Goal: Find specific page/section: Find specific page/section

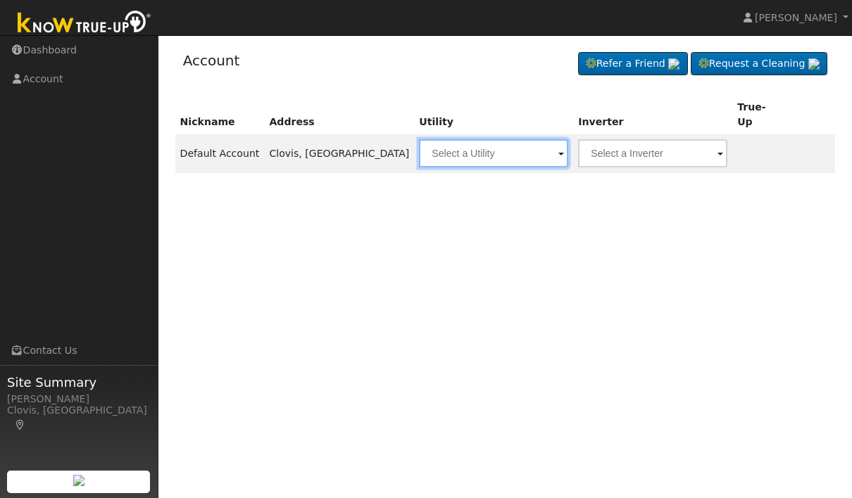
click at [419, 142] on input "text" at bounding box center [493, 153] width 149 height 28
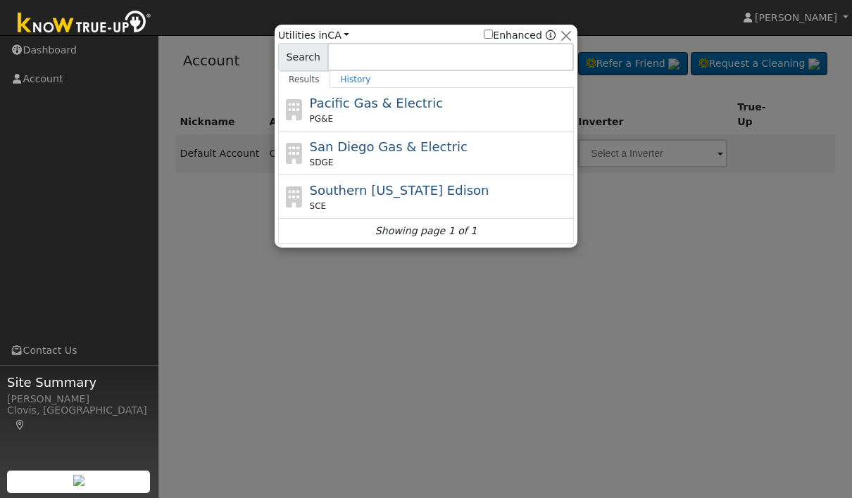
click at [330, 106] on span "Pacific Gas & Electric" at bounding box center [376, 103] width 133 height 15
type input "PG&E"
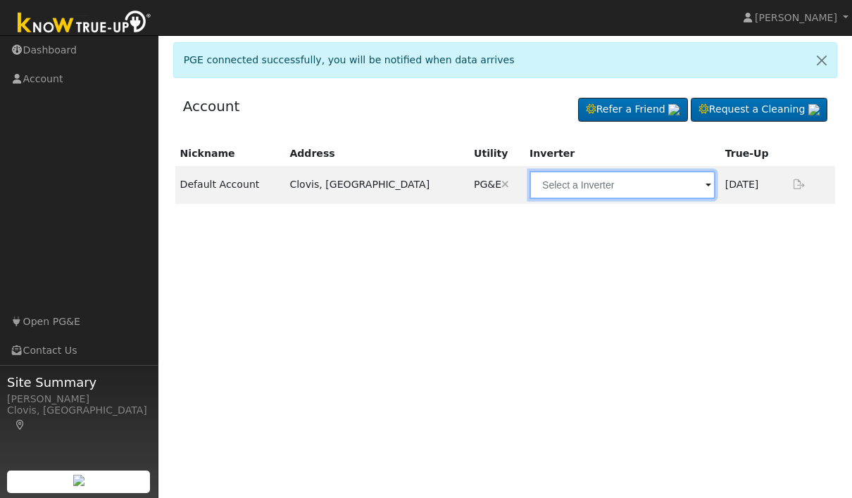
click at [679, 186] on input "text" at bounding box center [622, 185] width 186 height 28
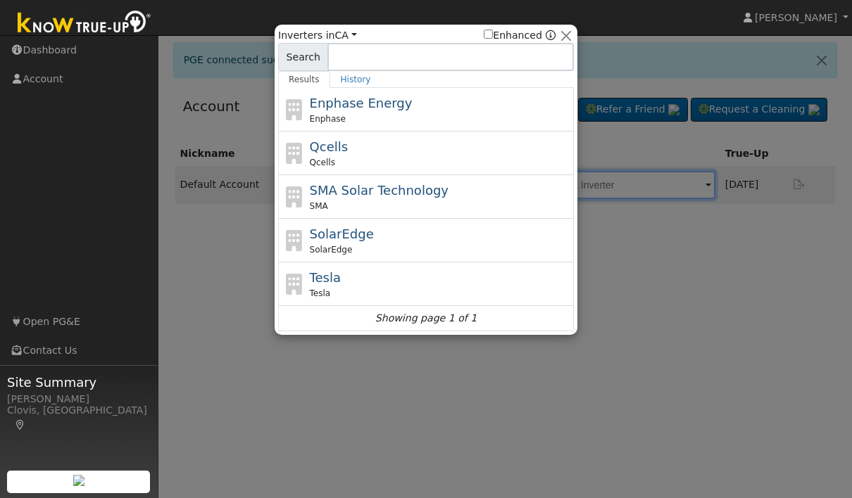
click at [569, 35] on button "button" at bounding box center [566, 35] width 15 height 15
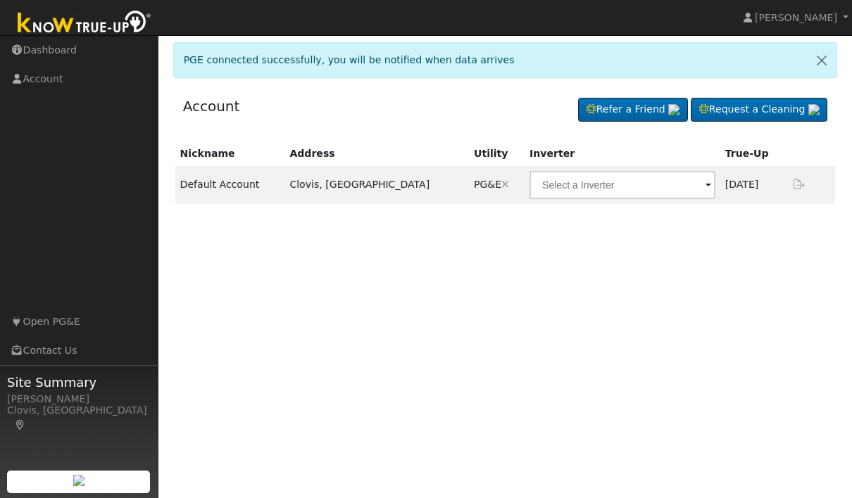
click at [80, 3] on link at bounding box center [84, 17] width 169 height 35
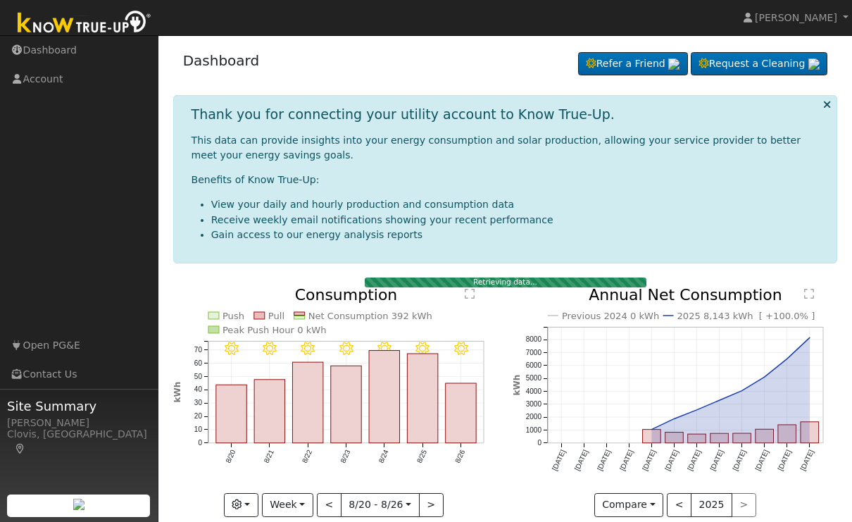
scroll to position [22, 0]
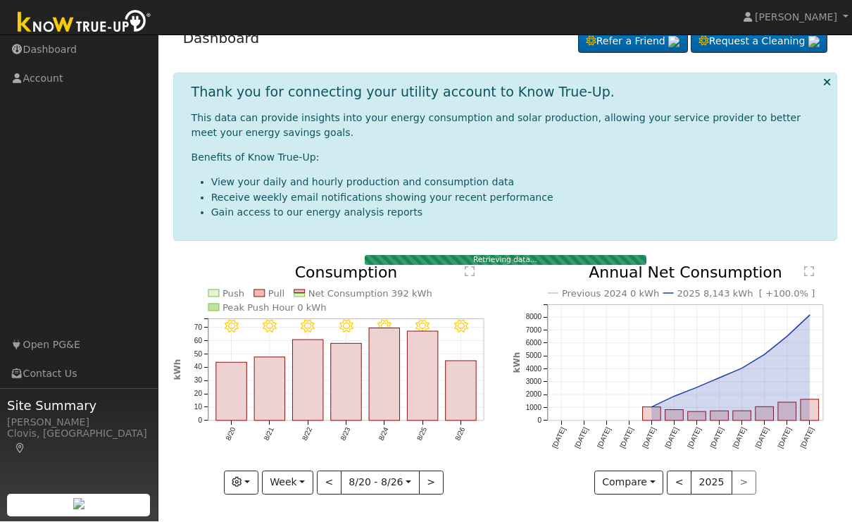
click at [724, 472] on button "2025" at bounding box center [712, 483] width 42 height 24
click at [685, 484] on button "<" at bounding box center [679, 483] width 25 height 24
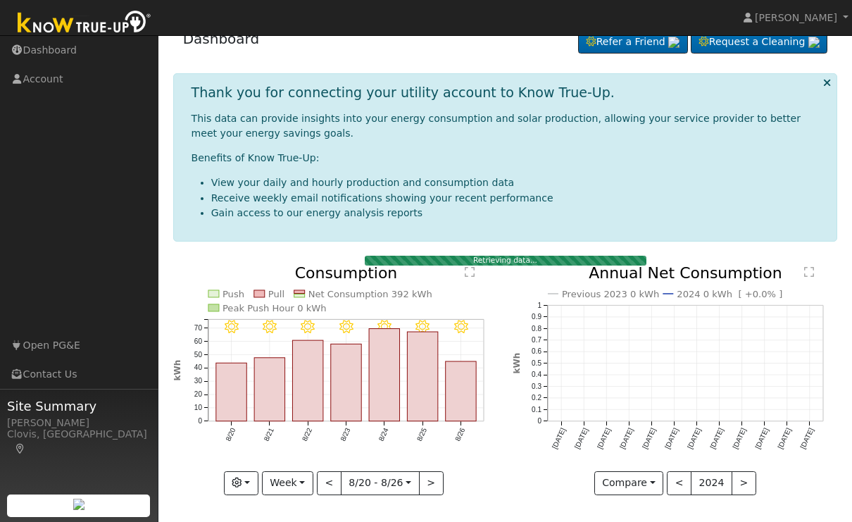
click at [747, 481] on button ">" at bounding box center [743, 483] width 25 height 24
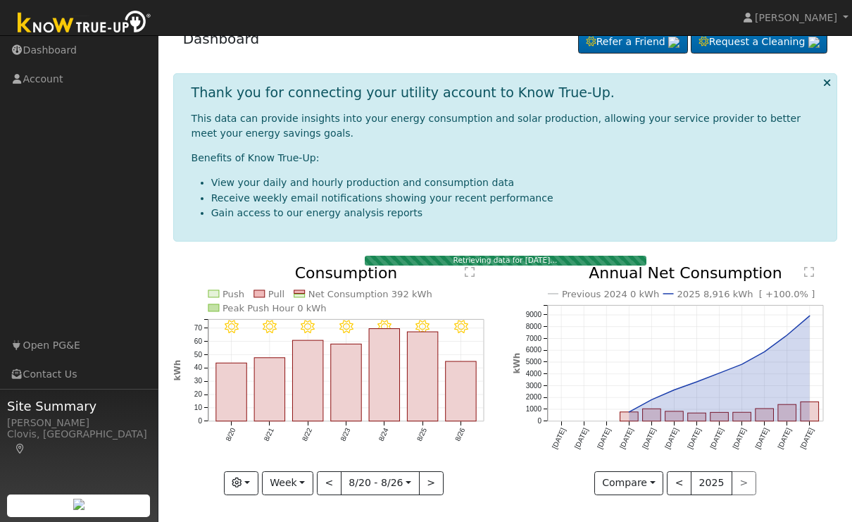
click at [745, 477] on div "< 2025 >" at bounding box center [711, 483] width 89 height 24
click at [681, 479] on button "<" at bounding box center [679, 483] width 25 height 24
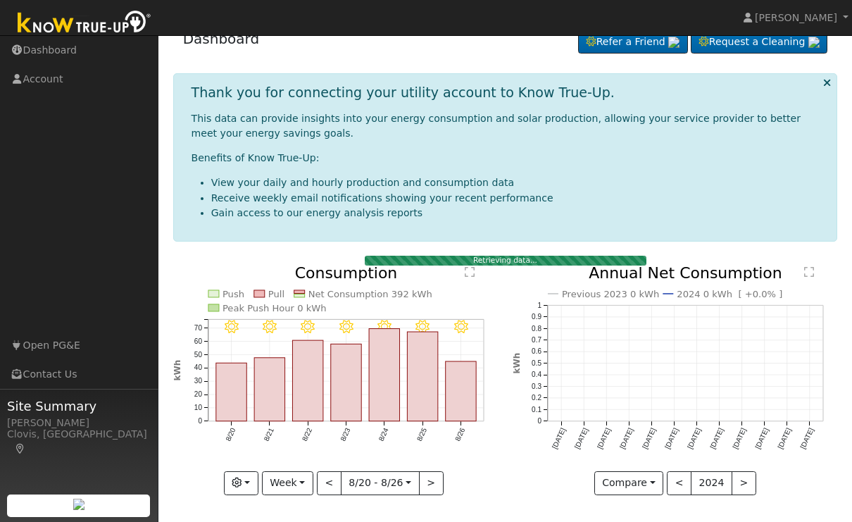
click at [677, 482] on div at bounding box center [674, 379] width 325 height 229
click at [683, 486] on button "<" at bounding box center [679, 483] width 25 height 24
click at [437, 473] on button ">" at bounding box center [431, 483] width 25 height 24
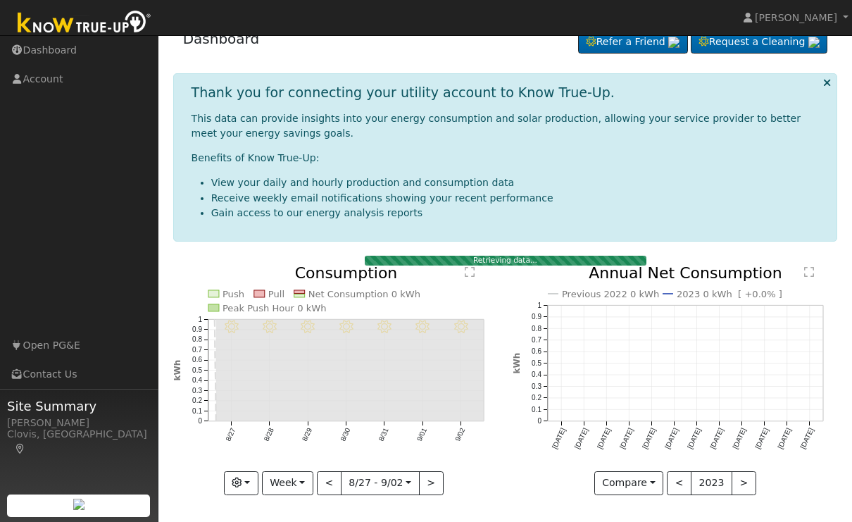
scroll to position [1, 0]
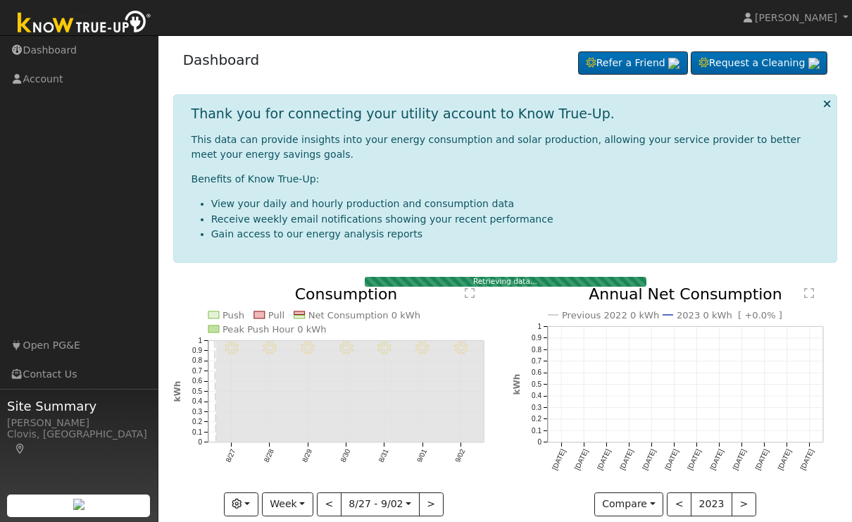
click at [331, 493] on button "<" at bounding box center [329, 504] width 25 height 24
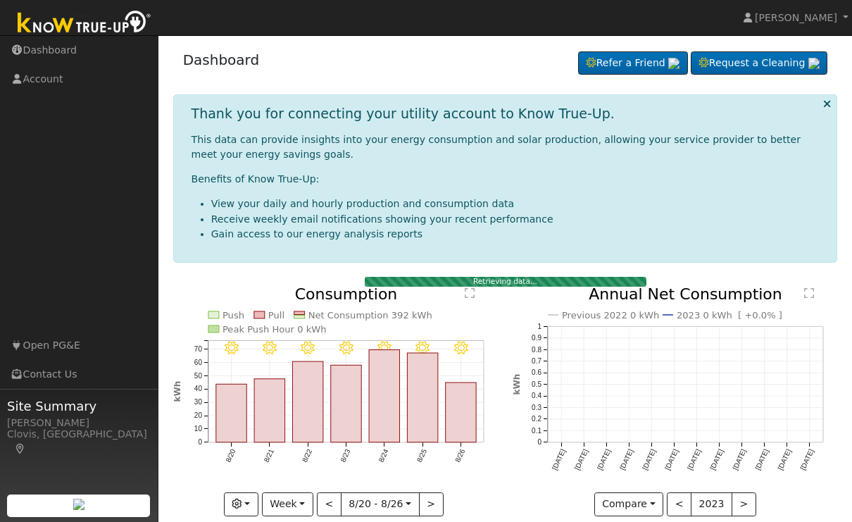
click at [330, 498] on button "<" at bounding box center [329, 504] width 25 height 24
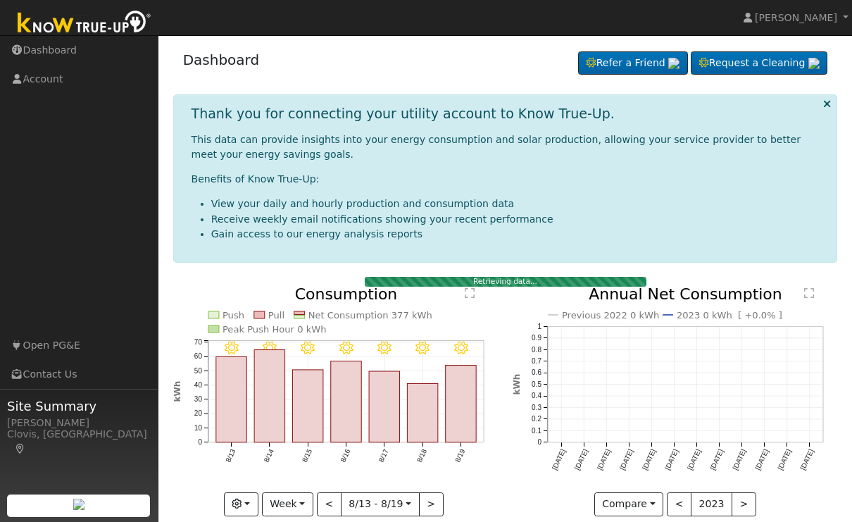
scroll to position [22, 0]
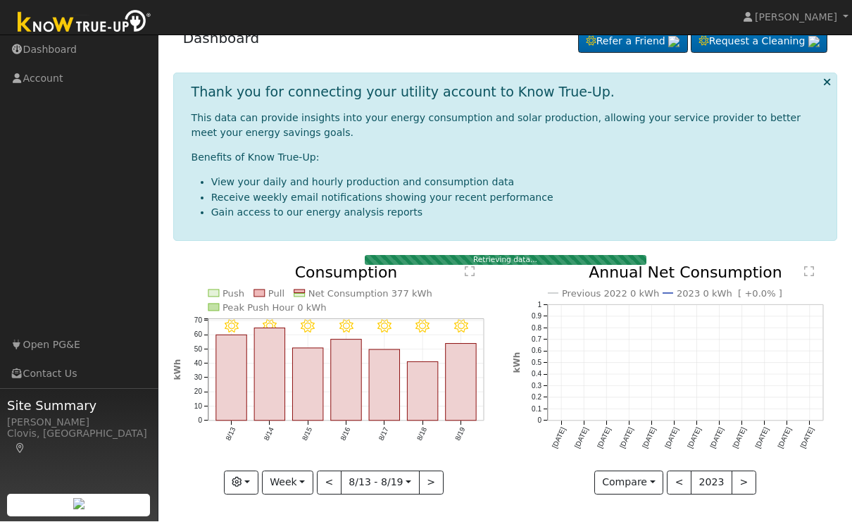
click at [327, 477] on button "<" at bounding box center [329, 483] width 25 height 24
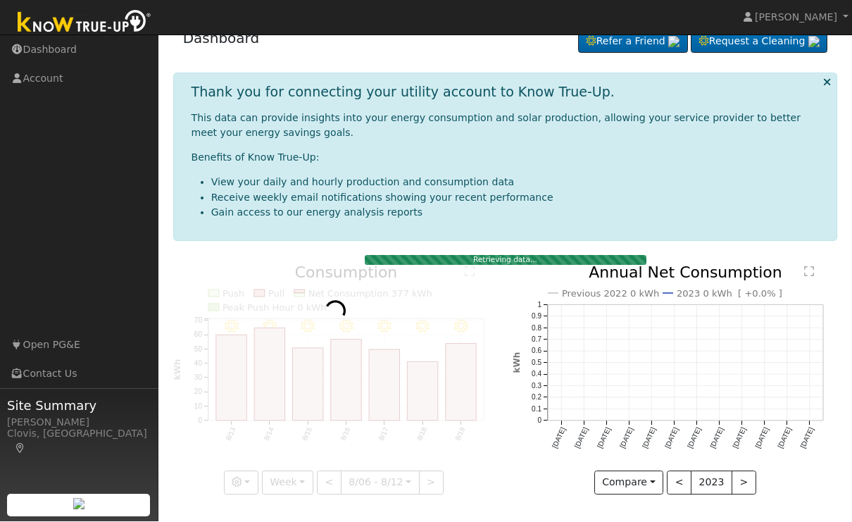
scroll to position [1, 0]
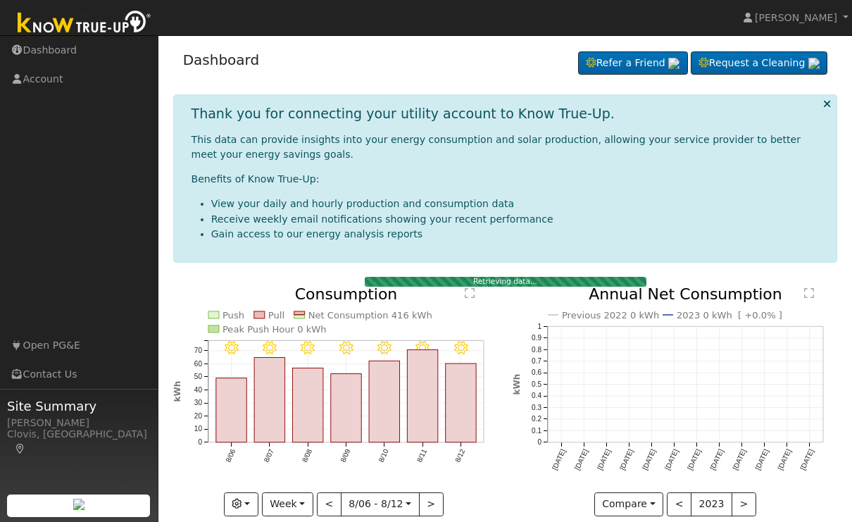
click at [326, 495] on button "<" at bounding box center [329, 504] width 25 height 24
type input "2025-07-30"
